Goal: Navigation & Orientation: Find specific page/section

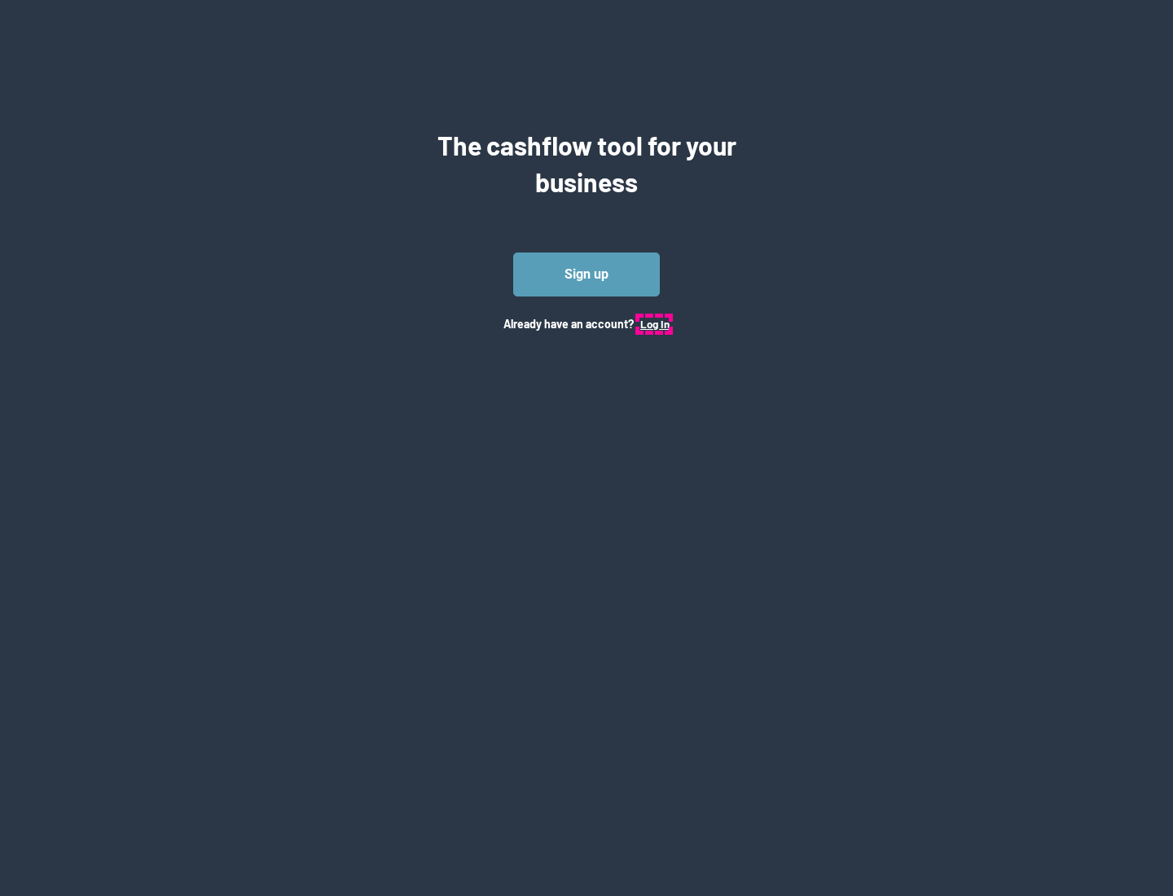
click at [654, 323] on button "Log In" at bounding box center [654, 324] width 29 height 13
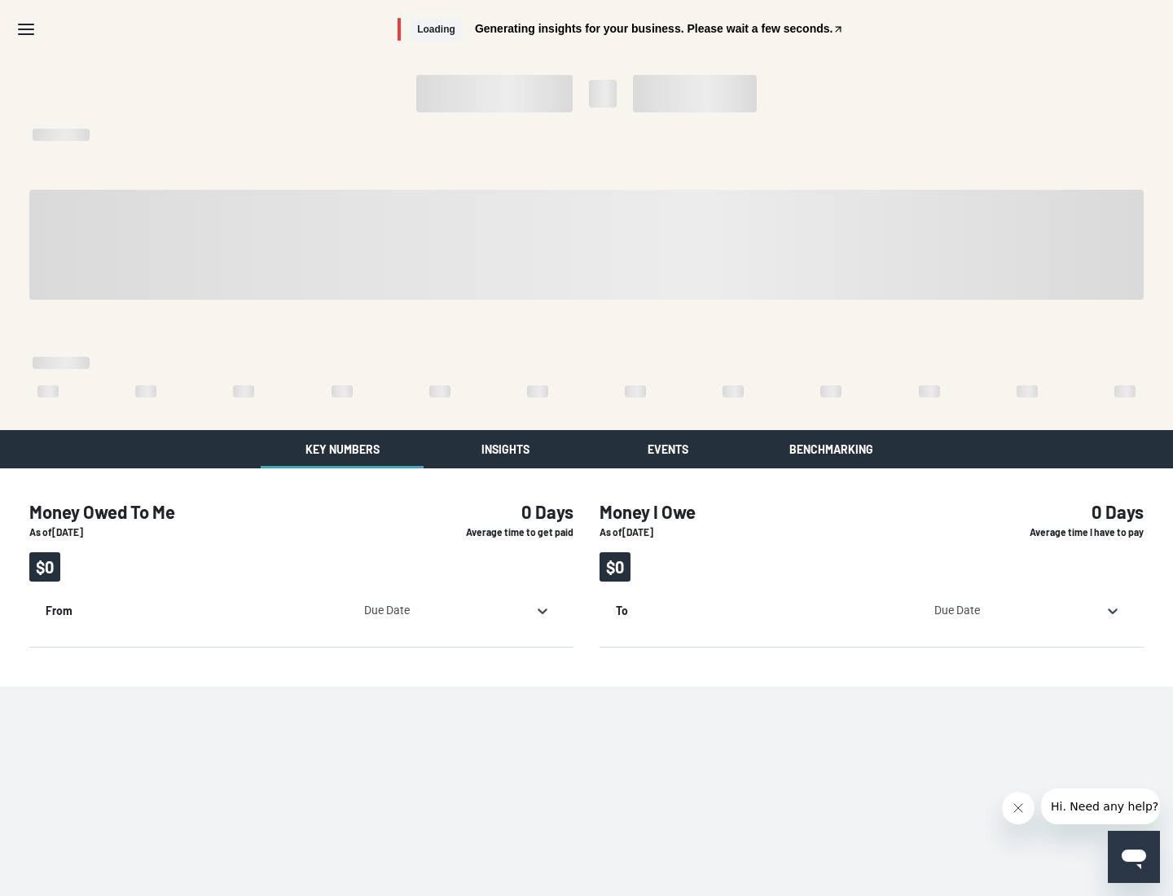
click at [505, 449] on button "Insights" at bounding box center [505, 449] width 163 height 38
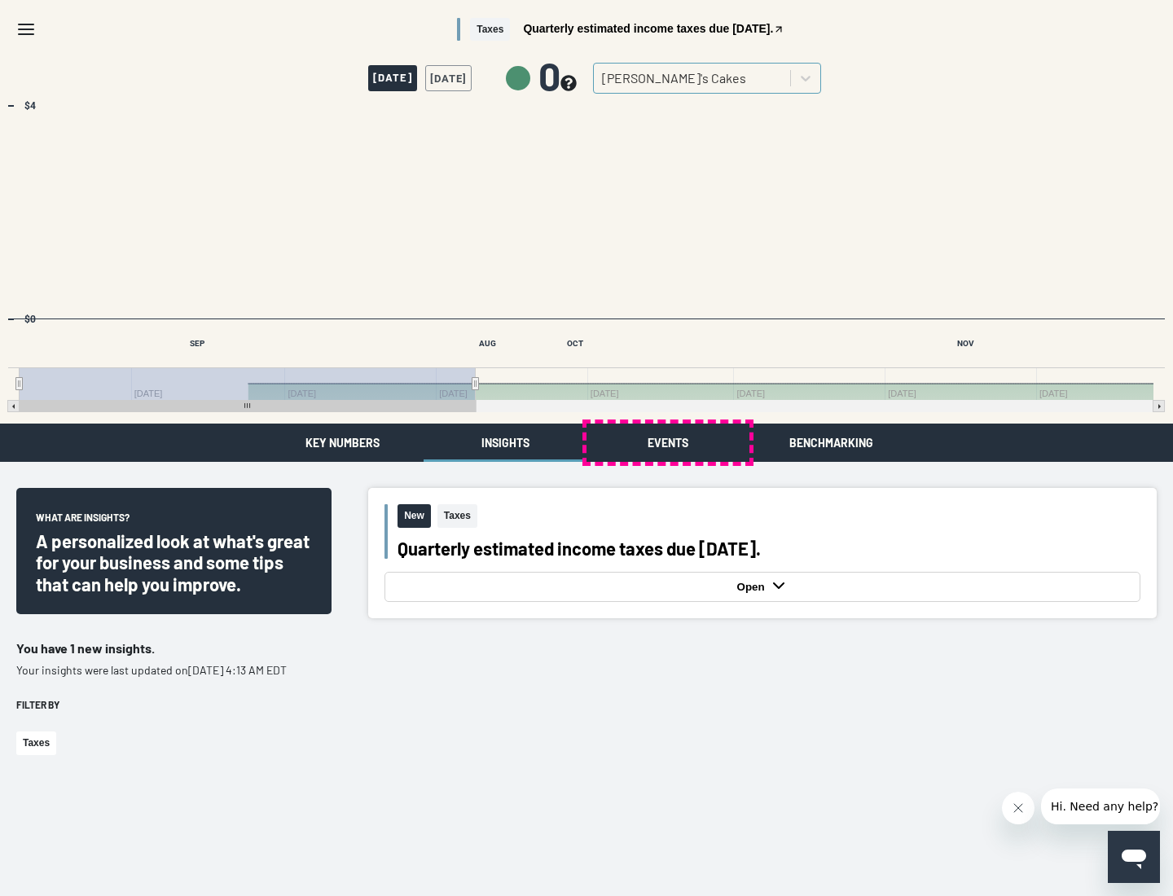
click at [668, 442] on button "Events" at bounding box center [668, 443] width 163 height 38
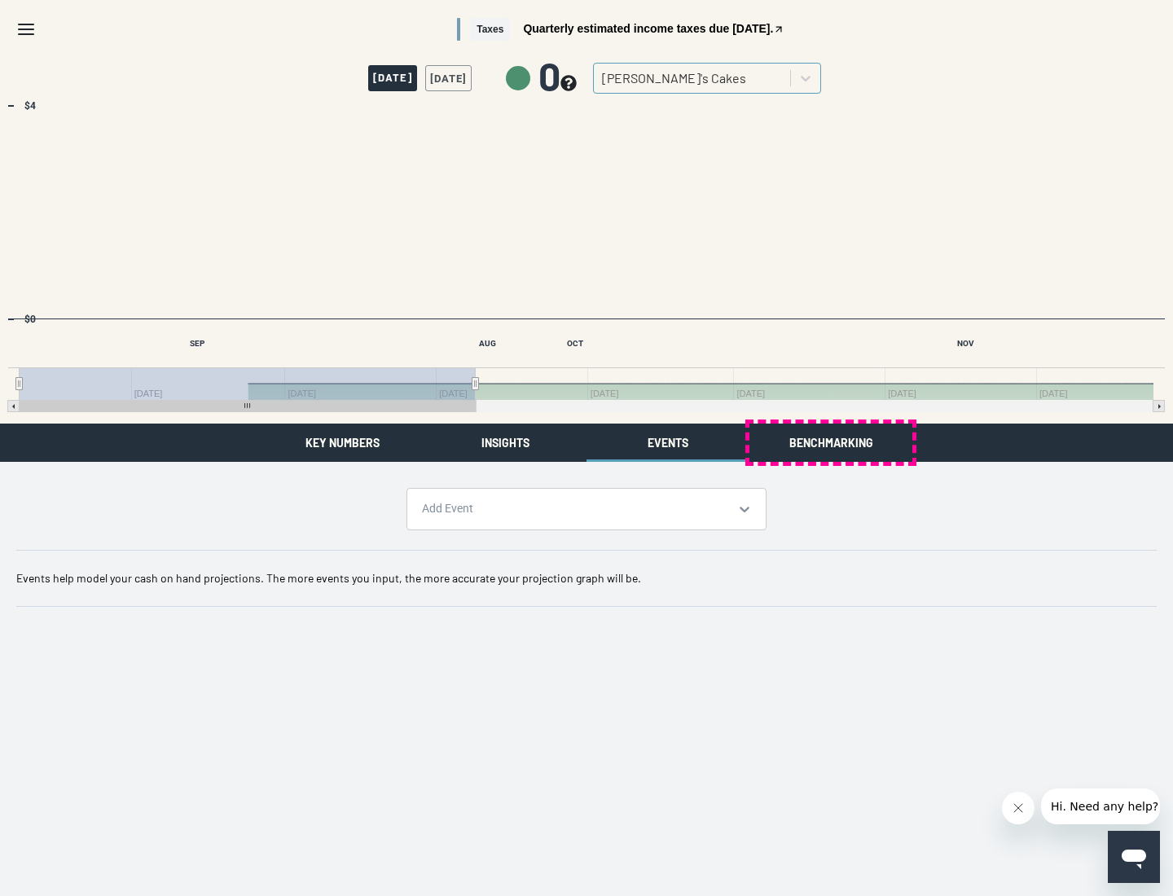
click at [831, 442] on button "Benchmarking" at bounding box center [831, 443] width 163 height 38
